Goal: Information Seeking & Learning: Learn about a topic

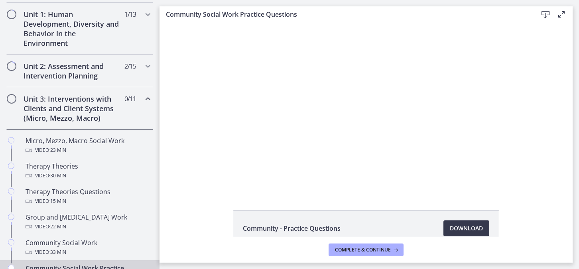
scroll to position [223, 0]
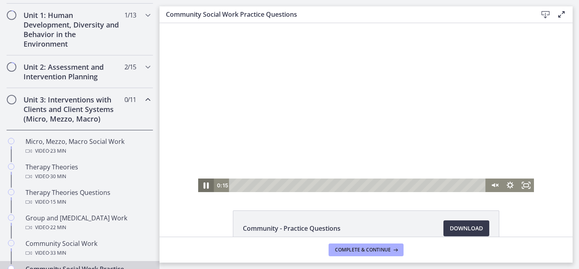
click at [201, 189] on icon "Pause" at bounding box center [206, 185] width 19 height 16
click at [244, 185] on div "0:44" at bounding box center [358, 186] width 247 height 14
click at [251, 184] on div "1:09" at bounding box center [358, 186] width 247 height 14
click at [258, 184] on div "1:34" at bounding box center [358, 186] width 247 height 14
click at [266, 185] on div "2:07" at bounding box center [358, 186] width 247 height 14
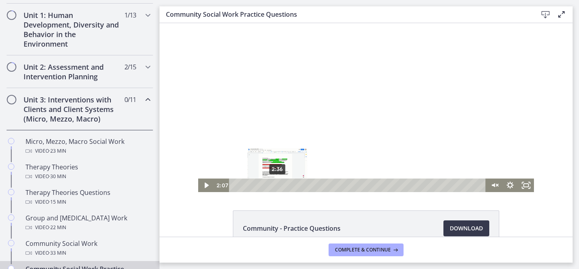
click at [274, 185] on div "2:36" at bounding box center [358, 186] width 247 height 14
click at [283, 186] on div "3:07" at bounding box center [358, 186] width 247 height 14
click at [294, 185] on div "3:48" at bounding box center [358, 186] width 247 height 14
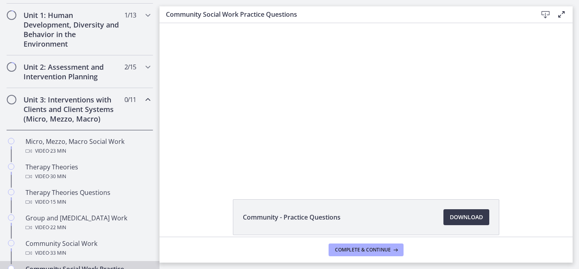
scroll to position [21, 0]
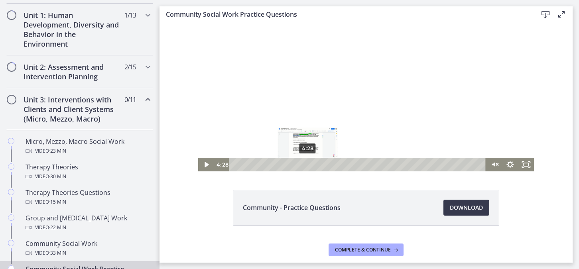
click at [305, 162] on div "4:28" at bounding box center [358, 165] width 247 height 14
click at [309, 162] on div "4:46" at bounding box center [358, 165] width 247 height 14
click at [317, 163] on div "5:16" at bounding box center [358, 165] width 247 height 14
click at [322, 163] on div "5:33" at bounding box center [358, 165] width 247 height 14
click at [329, 163] on div "5:58" at bounding box center [358, 165] width 247 height 14
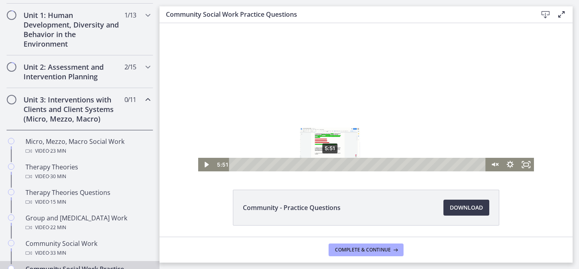
click at [327, 163] on div "5:51" at bounding box center [358, 165] width 247 height 14
click at [327, 163] on div "Playbar" at bounding box center [329, 164] width 4 height 4
click at [331, 163] on div "6:06" at bounding box center [358, 165] width 247 height 14
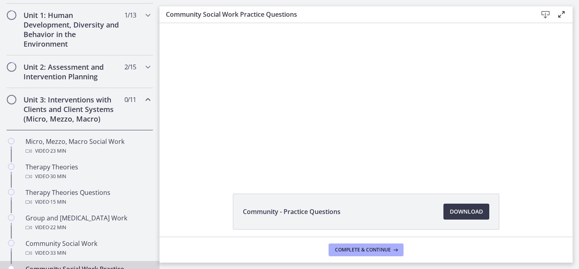
scroll to position [16, 0]
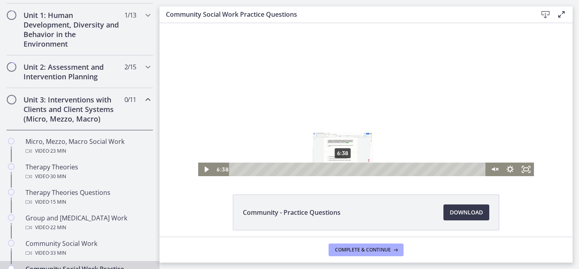
click at [340, 168] on div "6:38" at bounding box center [358, 170] width 247 height 14
click at [348, 168] on div "7:08" at bounding box center [358, 170] width 247 height 14
click at [356, 168] on div "7:37" at bounding box center [358, 170] width 247 height 14
click at [360, 167] on div "7:52" at bounding box center [358, 170] width 247 height 14
click at [367, 167] on div "8:18" at bounding box center [358, 170] width 247 height 14
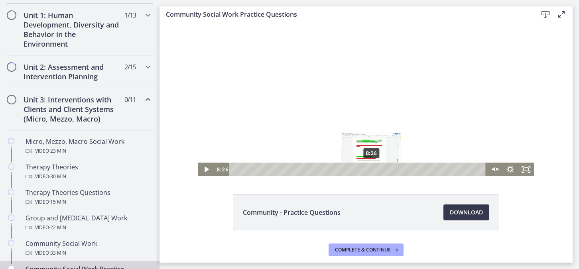
click at [369, 167] on div "8:26" at bounding box center [358, 170] width 247 height 14
click at [374, 167] on div "8:46" at bounding box center [358, 170] width 247 height 14
click at [380, 167] on div "9:07" at bounding box center [358, 170] width 247 height 14
click at [391, 167] on div "9:47" at bounding box center [358, 170] width 247 height 14
click at [396, 167] on div "10:06" at bounding box center [358, 170] width 247 height 14
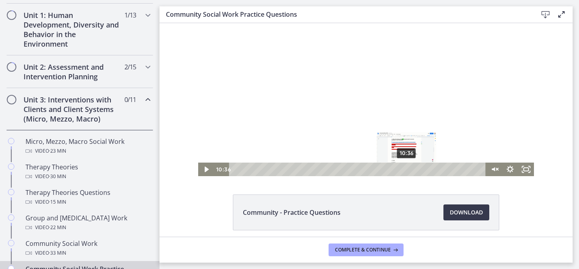
click at [404, 167] on div "10:36" at bounding box center [358, 170] width 247 height 14
click at [409, 168] on div "10:53" at bounding box center [358, 170] width 247 height 14
drag, startPoint x: 407, startPoint y: 168, endPoint x: 412, endPoint y: 168, distance: 4.4
click at [412, 168] on div "Playbar" at bounding box center [414, 169] width 4 height 4
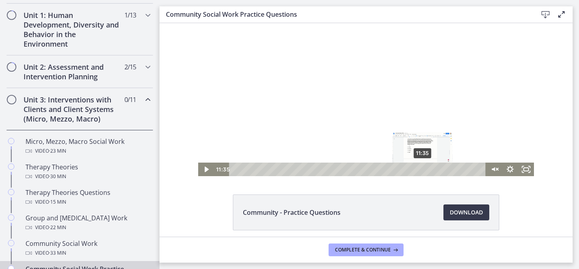
click at [420, 167] on div "11:35" at bounding box center [358, 170] width 247 height 14
click at [425, 168] on div "11:54" at bounding box center [358, 170] width 247 height 14
click at [431, 167] on div "12:17" at bounding box center [358, 170] width 247 height 14
click at [435, 169] on div "12:31" at bounding box center [358, 170] width 247 height 14
click at [438, 169] on div "12:41" at bounding box center [358, 170] width 247 height 14
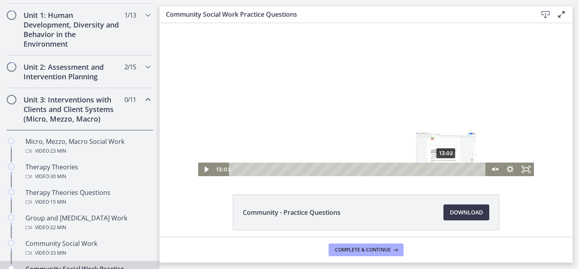
click at [443, 169] on div "13:02" at bounding box center [358, 170] width 247 height 14
click at [449, 170] on div "13:24" at bounding box center [358, 170] width 247 height 14
click at [457, 169] on div "13:53" at bounding box center [358, 170] width 247 height 14
click at [463, 168] on div "14:15" at bounding box center [358, 170] width 247 height 14
click at [468, 169] on div "14:34" at bounding box center [358, 170] width 247 height 14
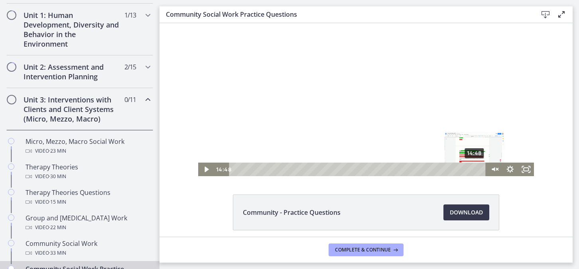
click at [472, 169] on div "14:48" at bounding box center [358, 170] width 247 height 14
click at [476, 170] on div "15:01" at bounding box center [358, 170] width 247 height 14
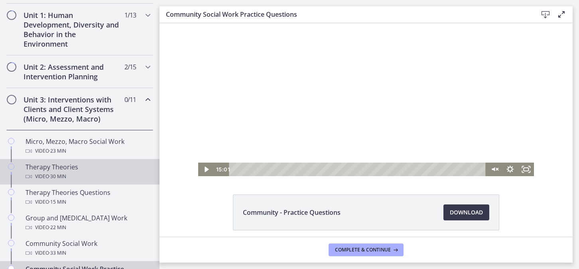
scroll to position [419, 0]
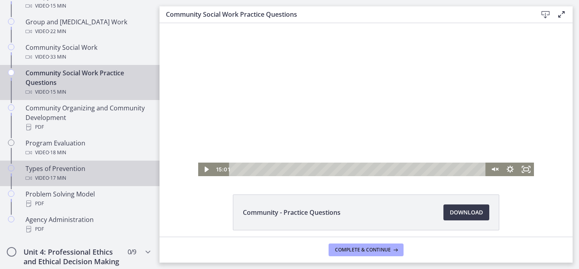
click at [88, 174] on div "Video · 17 min" at bounding box center [88, 178] width 124 height 10
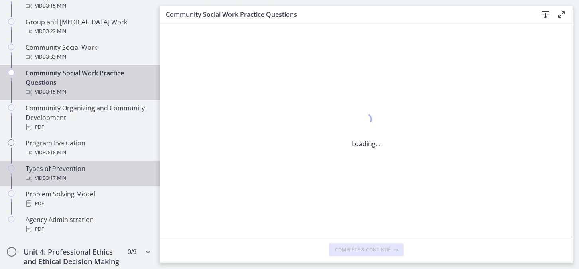
scroll to position [0, 0]
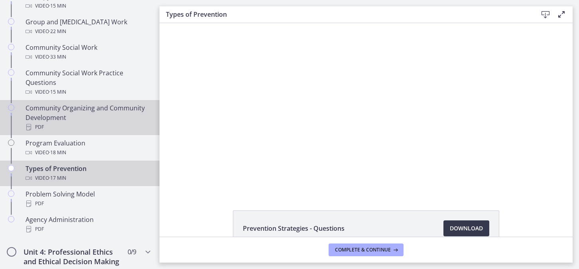
click at [85, 100] on link "Community Organizing and Community Development PDF" at bounding box center [79, 117] width 159 height 35
